Goal: Find specific page/section: Find specific page/section

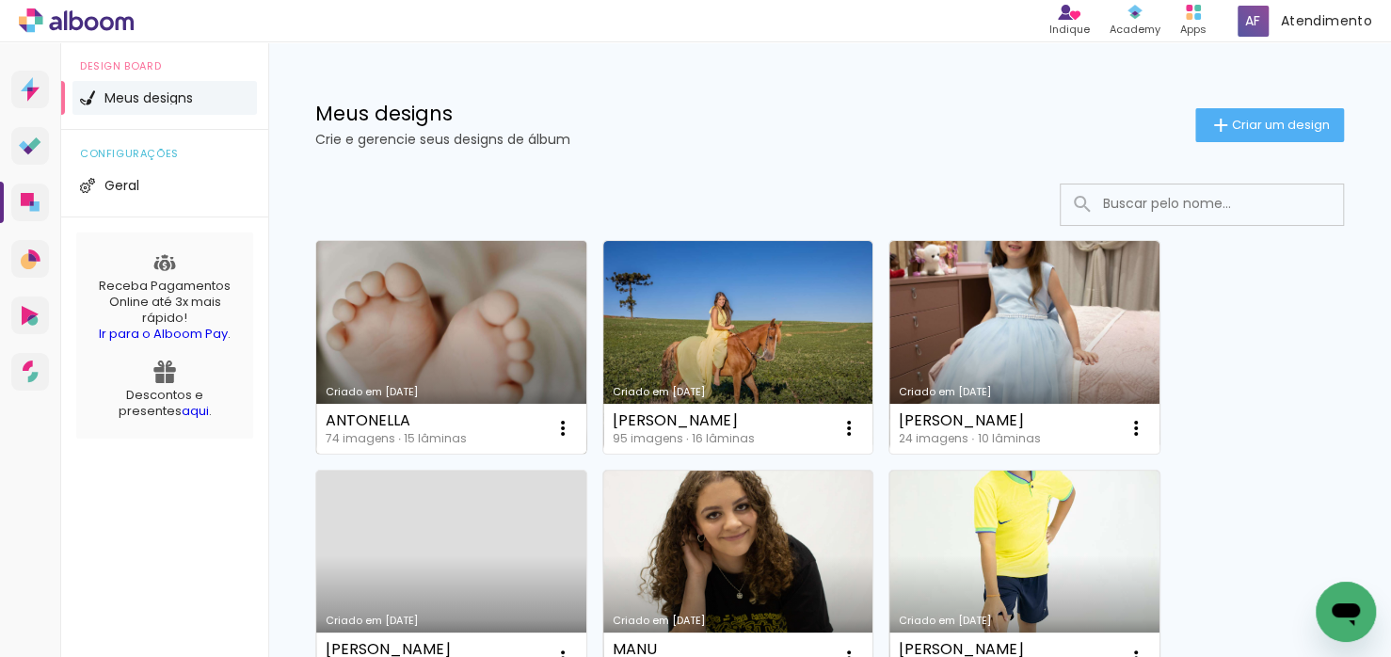
click at [439, 308] on link "Criado em [DATE]" at bounding box center [451, 347] width 270 height 213
